Goal: Browse casually

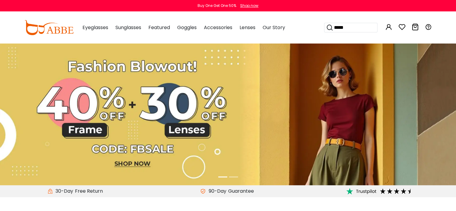
type input "*****"
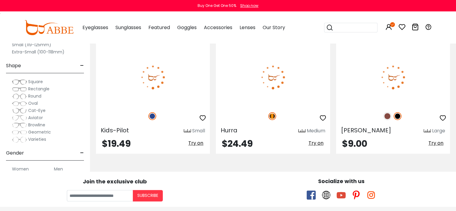
scroll to position [151, 0]
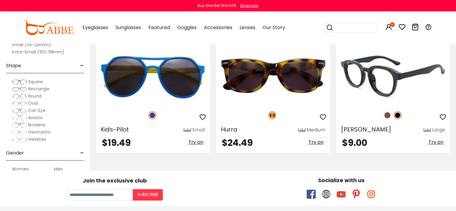
click at [390, 70] on img at bounding box center [393, 76] width 114 height 57
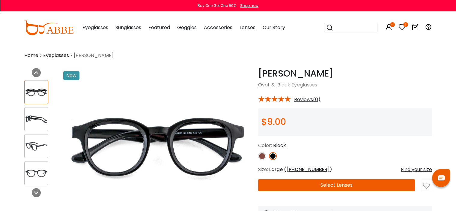
click at [263, 156] on img at bounding box center [262, 156] width 8 height 8
